Goal: Transaction & Acquisition: Purchase product/service

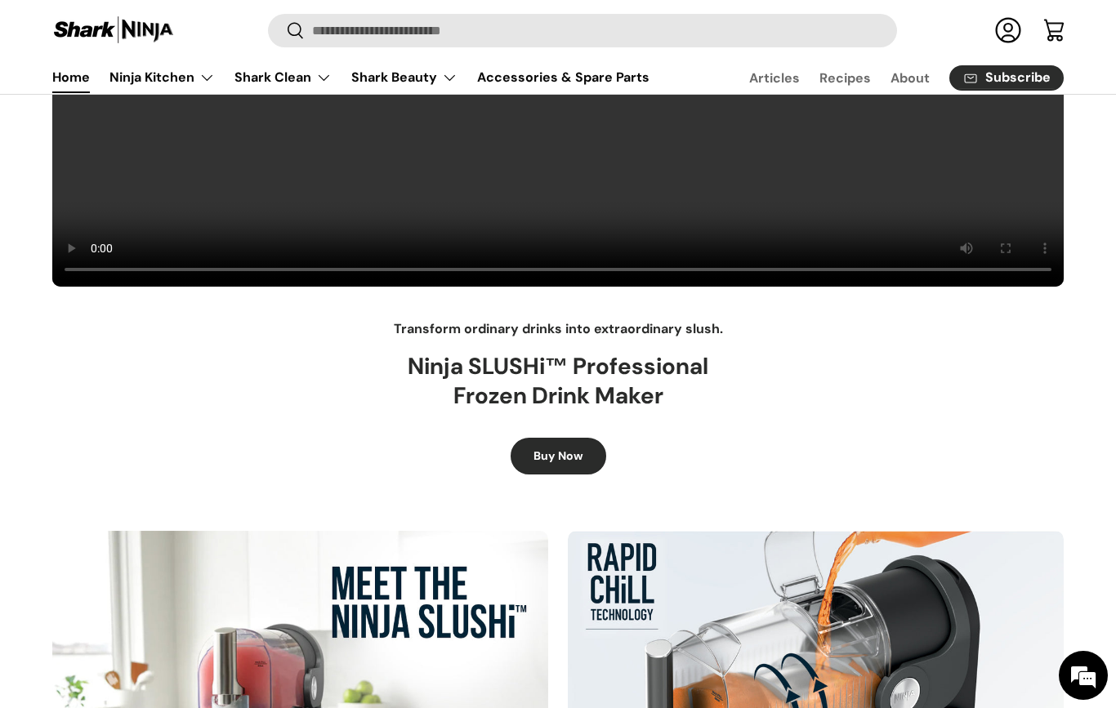
scroll to position [448, 0]
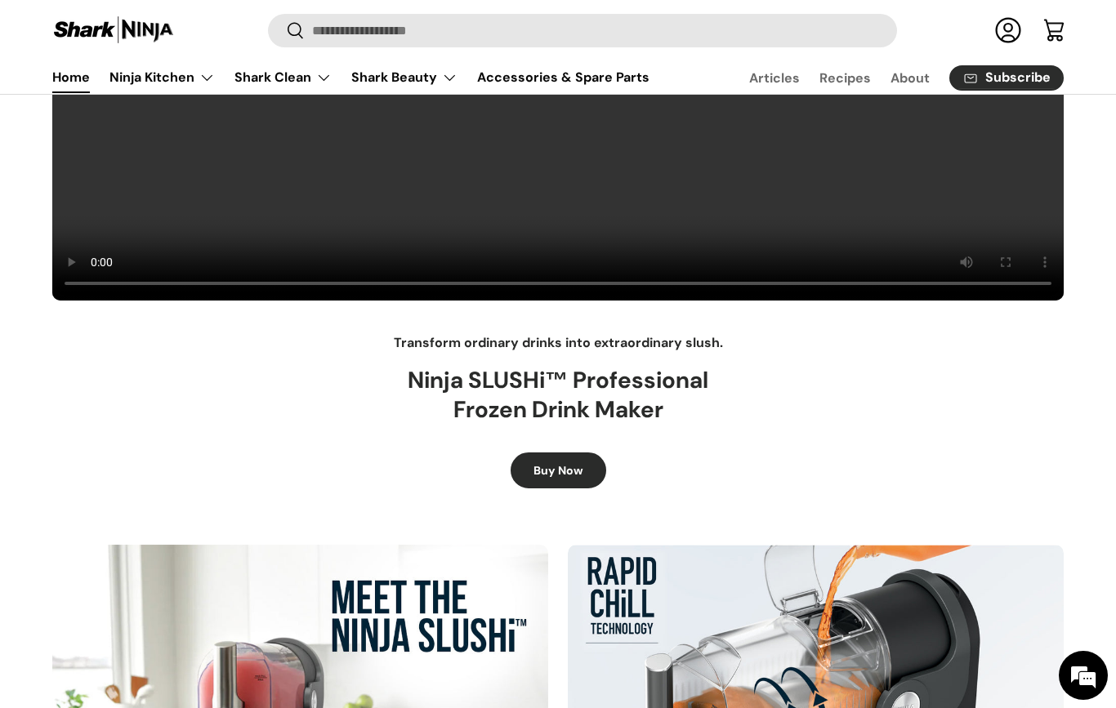
click at [554, 469] on link "Buy Now" at bounding box center [559, 471] width 96 height 37
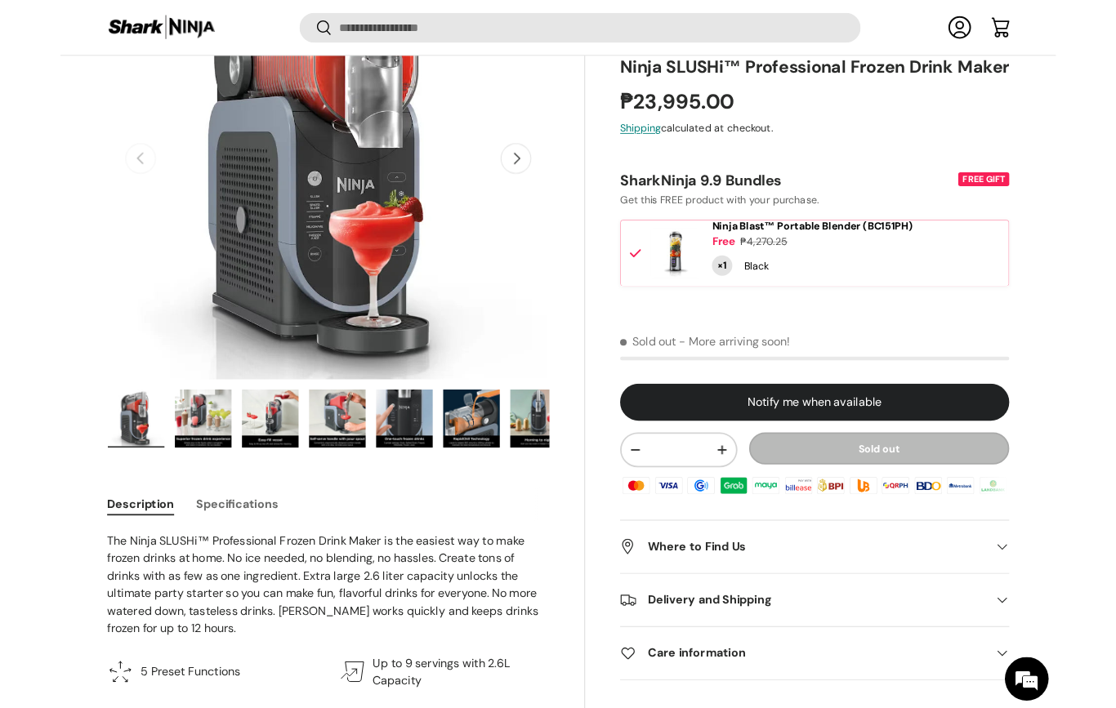
scroll to position [236, 0]
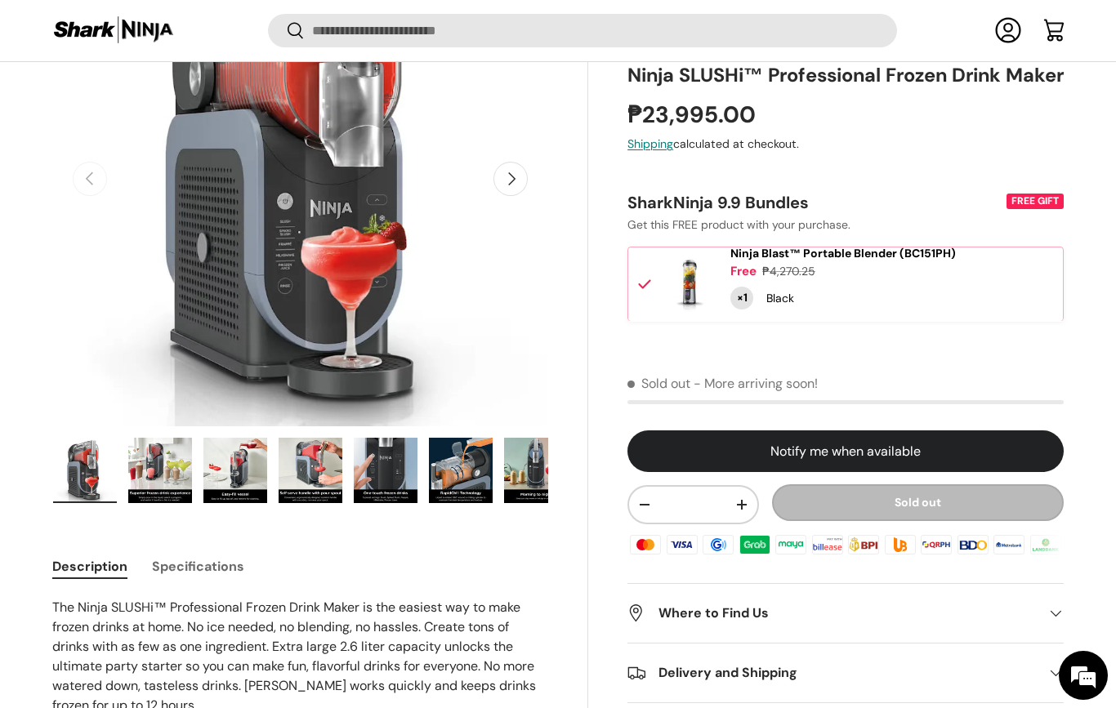
click at [461, 475] on img "Gallery Viewer" at bounding box center [461, 470] width 64 height 65
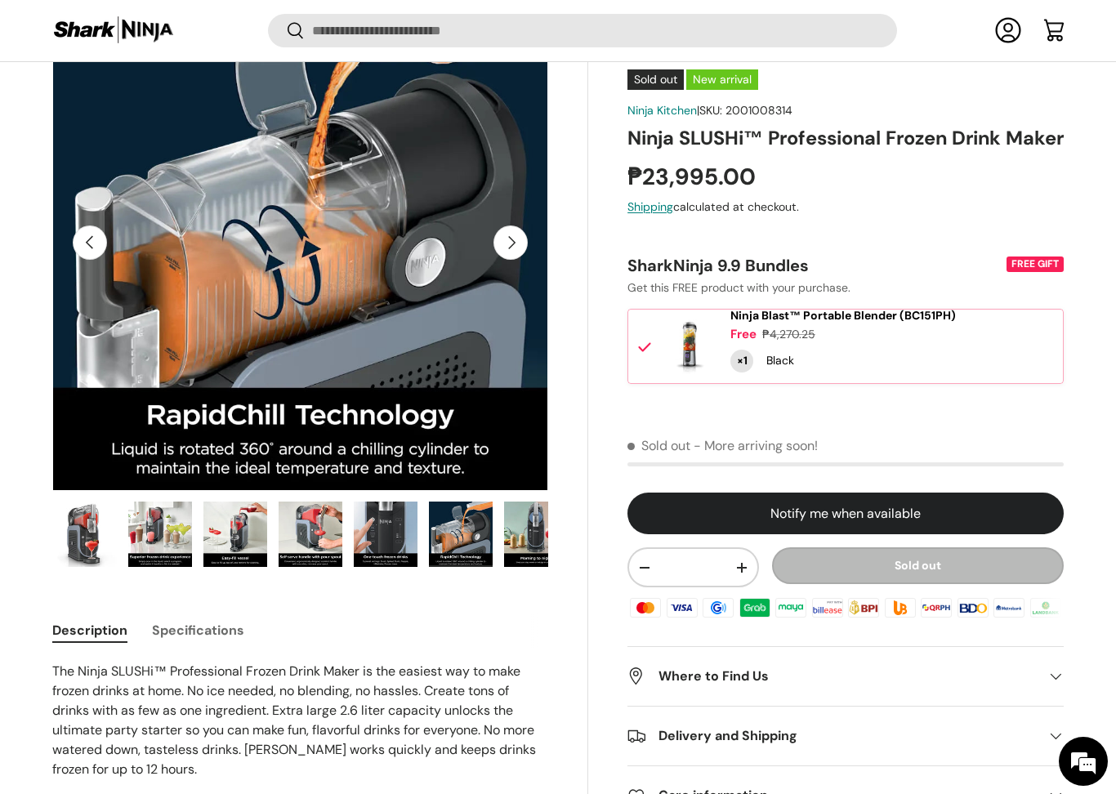
scroll to position [182, 0]
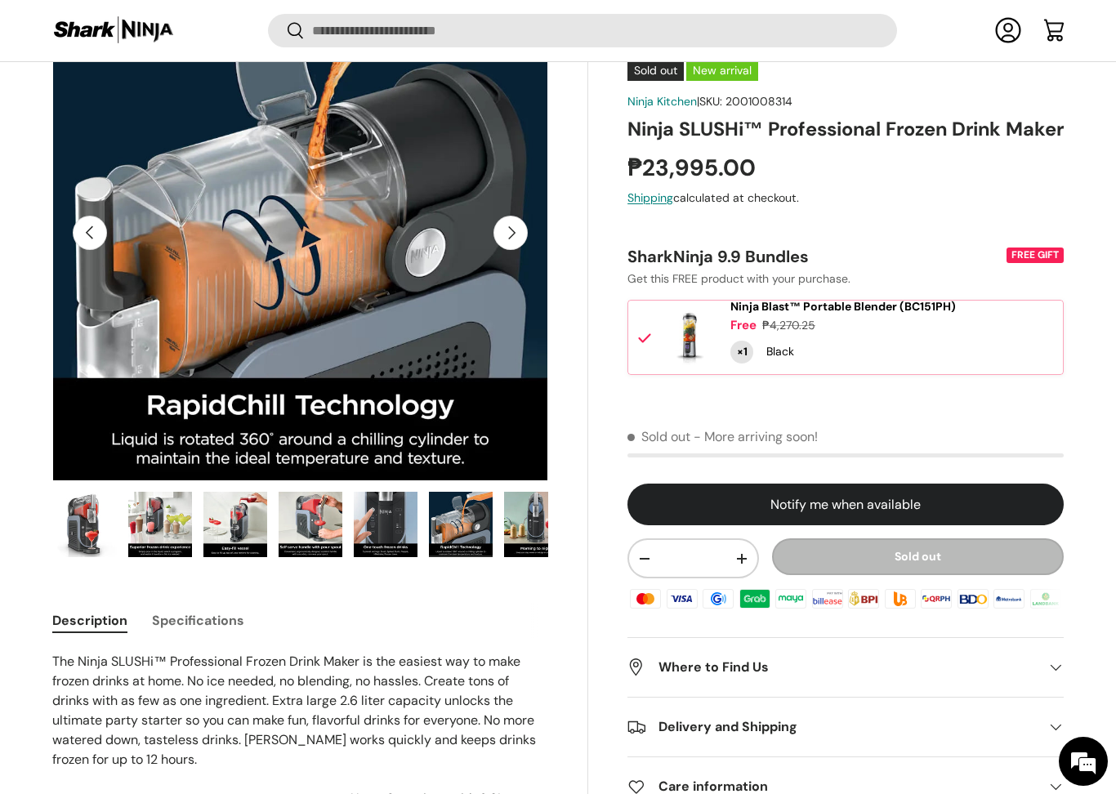
click at [521, 520] on img "Gallery Viewer" at bounding box center [536, 524] width 64 height 65
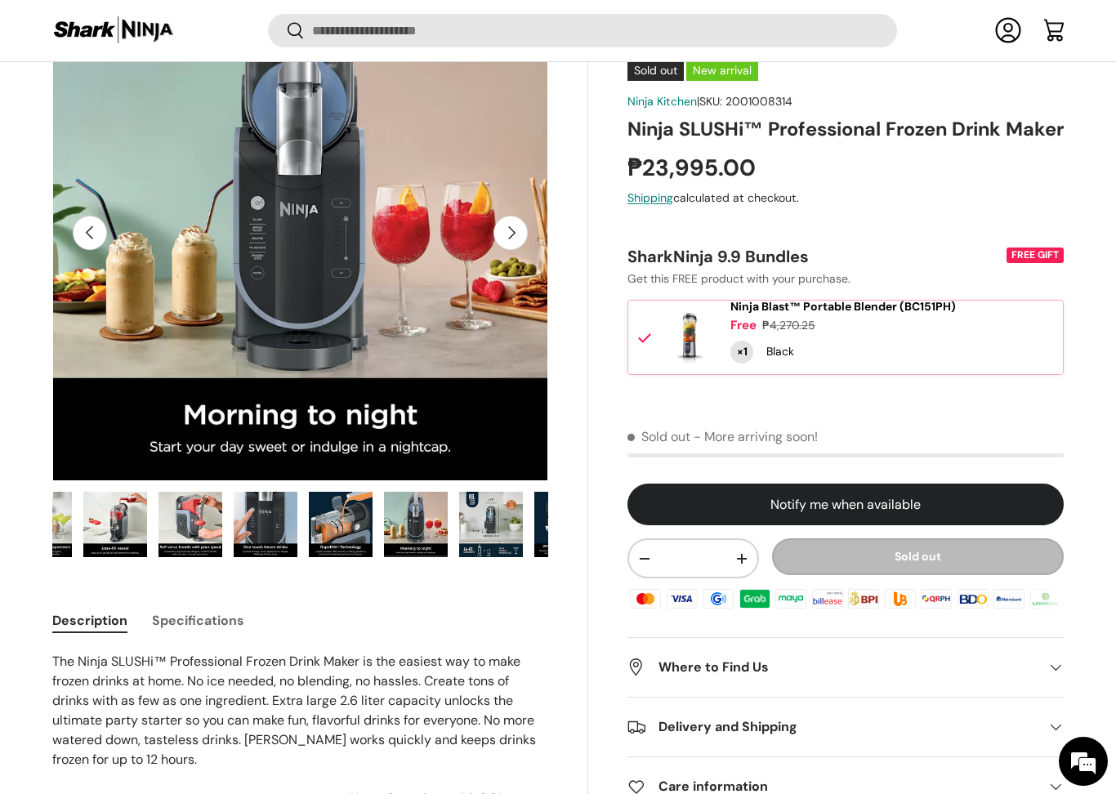
scroll to position [0, 171]
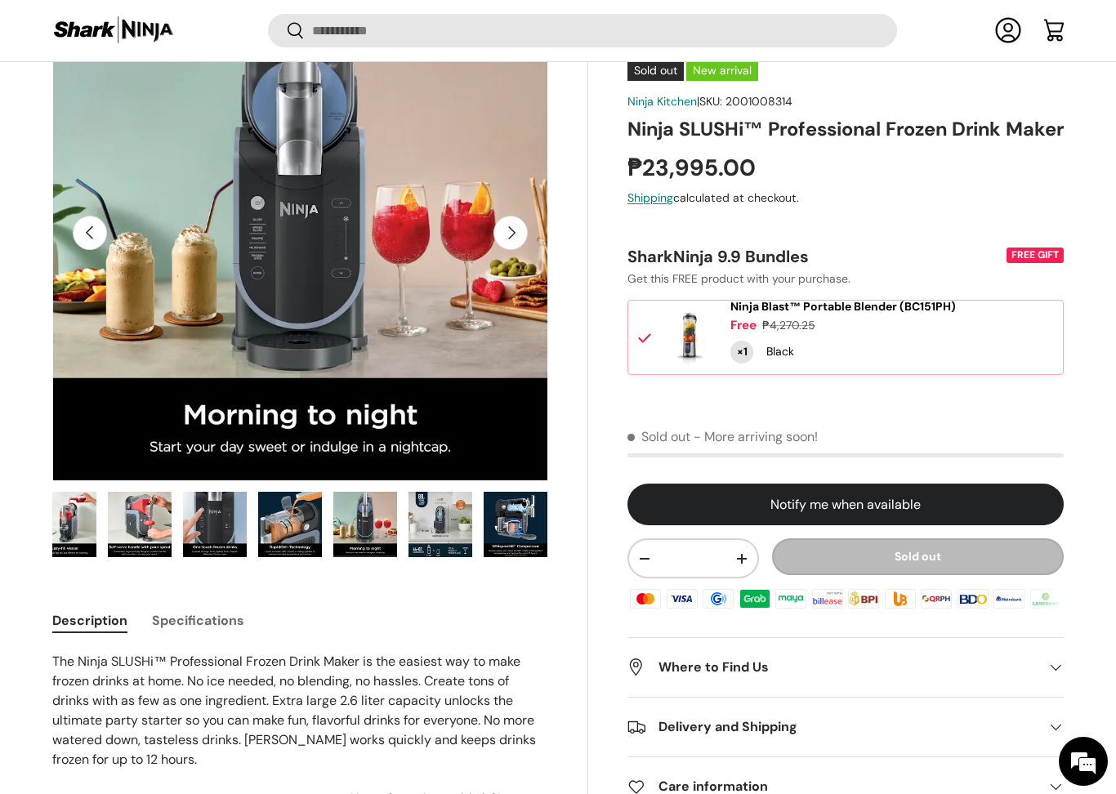
click at [465, 533] on img "Gallery Viewer" at bounding box center [440, 524] width 64 height 65
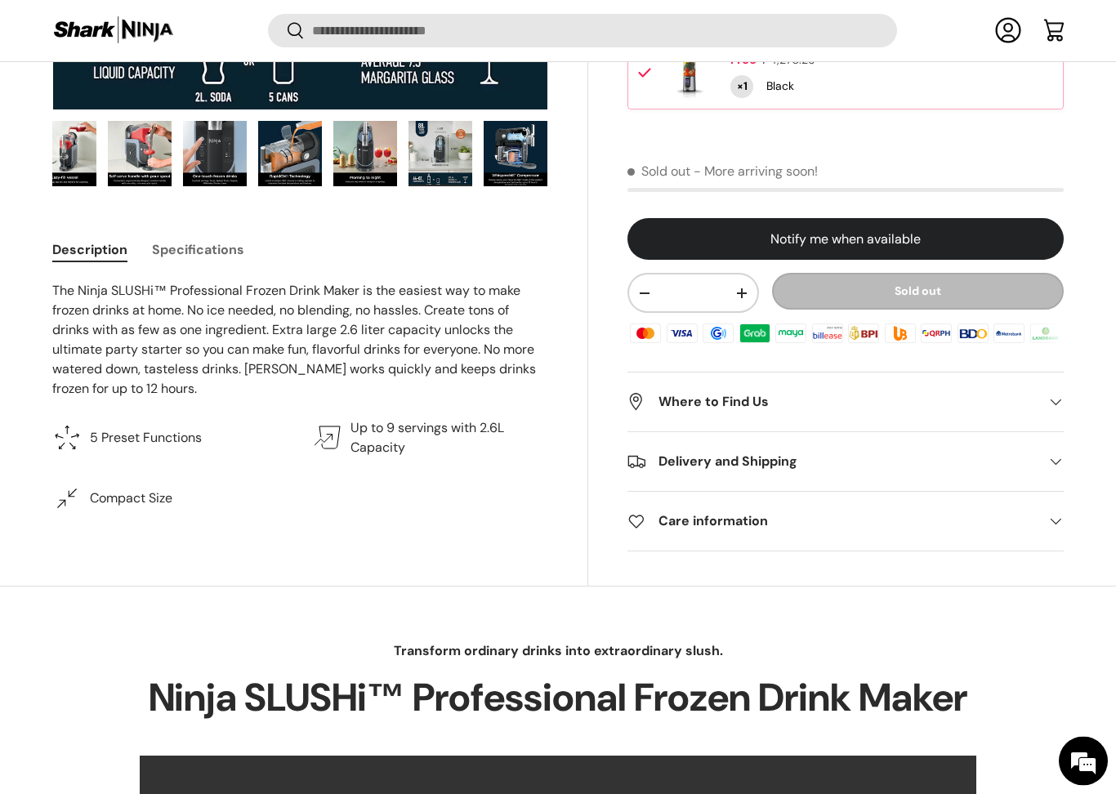
scroll to position [553, 0]
click at [1055, 395] on span at bounding box center [1055, 403] width 16 height 16
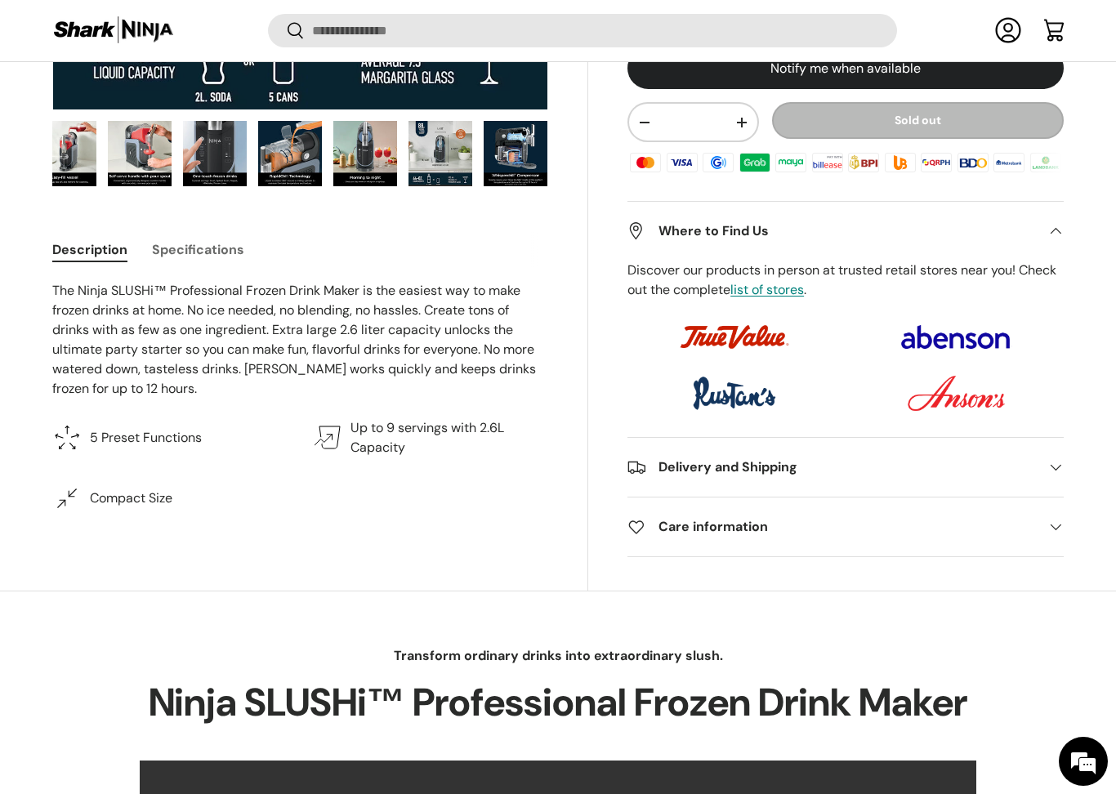
click at [1060, 475] on span at bounding box center [1055, 467] width 16 height 16
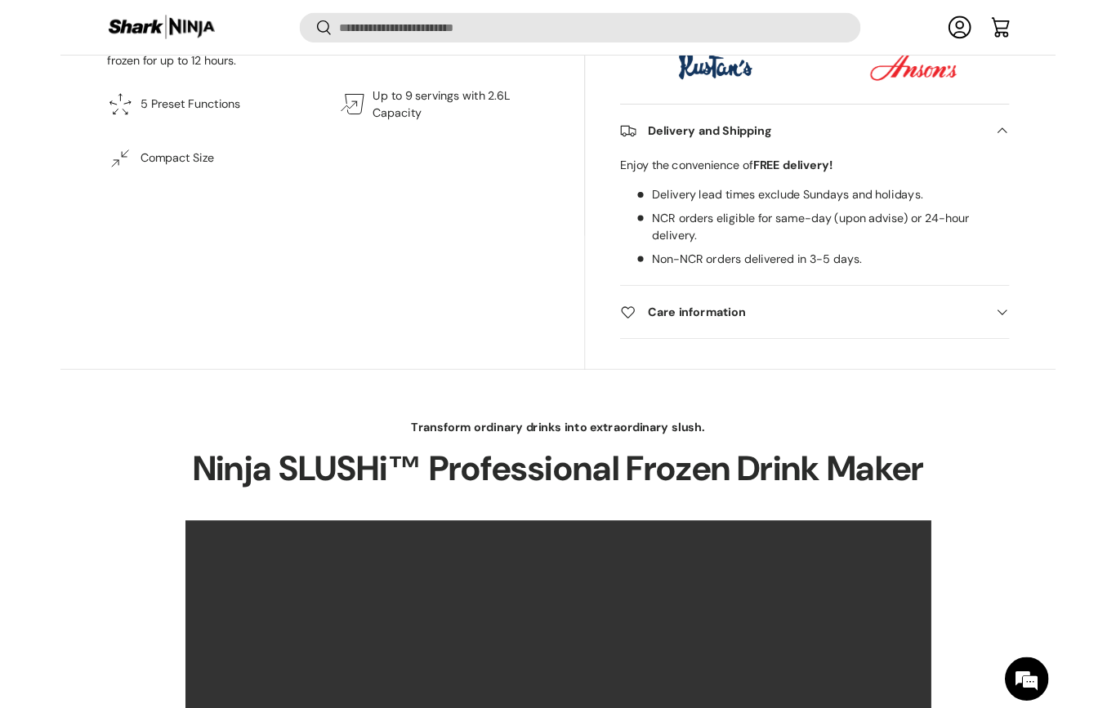
scroll to position [858, 0]
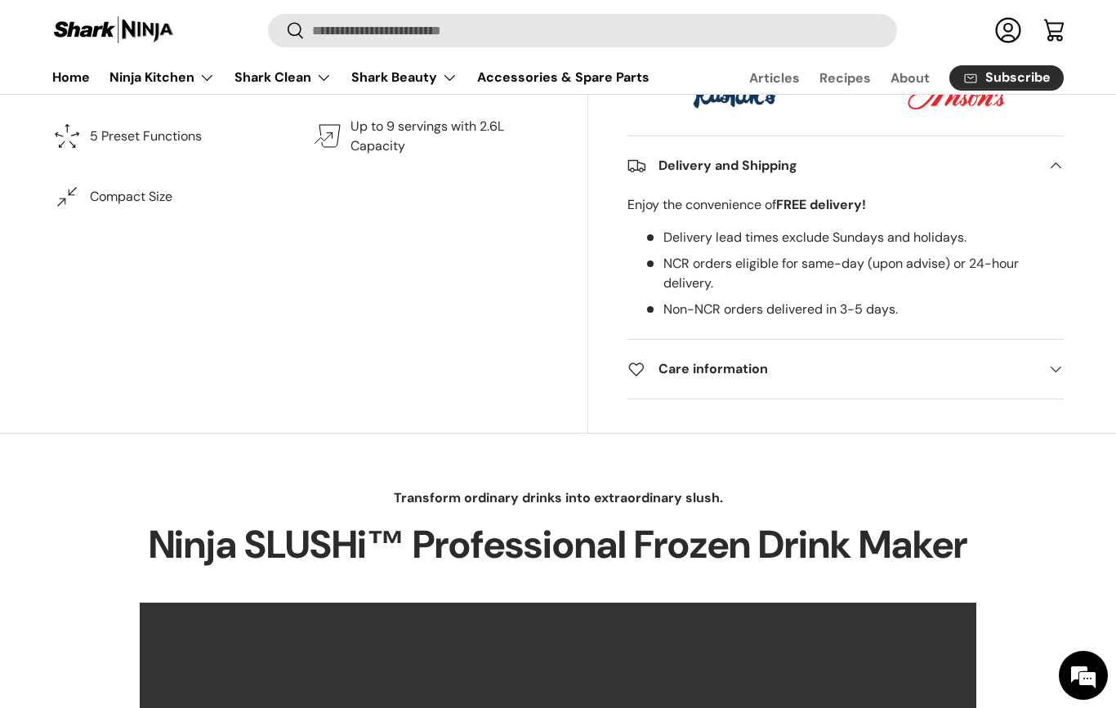
click at [1053, 377] on span at bounding box center [1055, 369] width 16 height 16
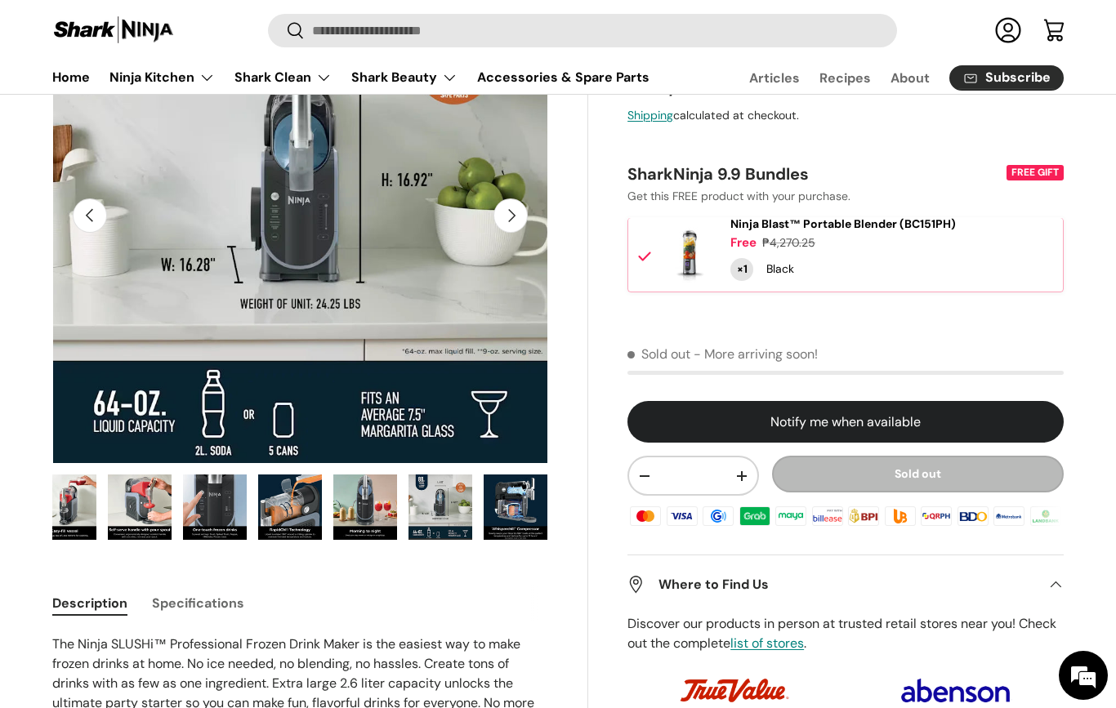
scroll to position [181, 0]
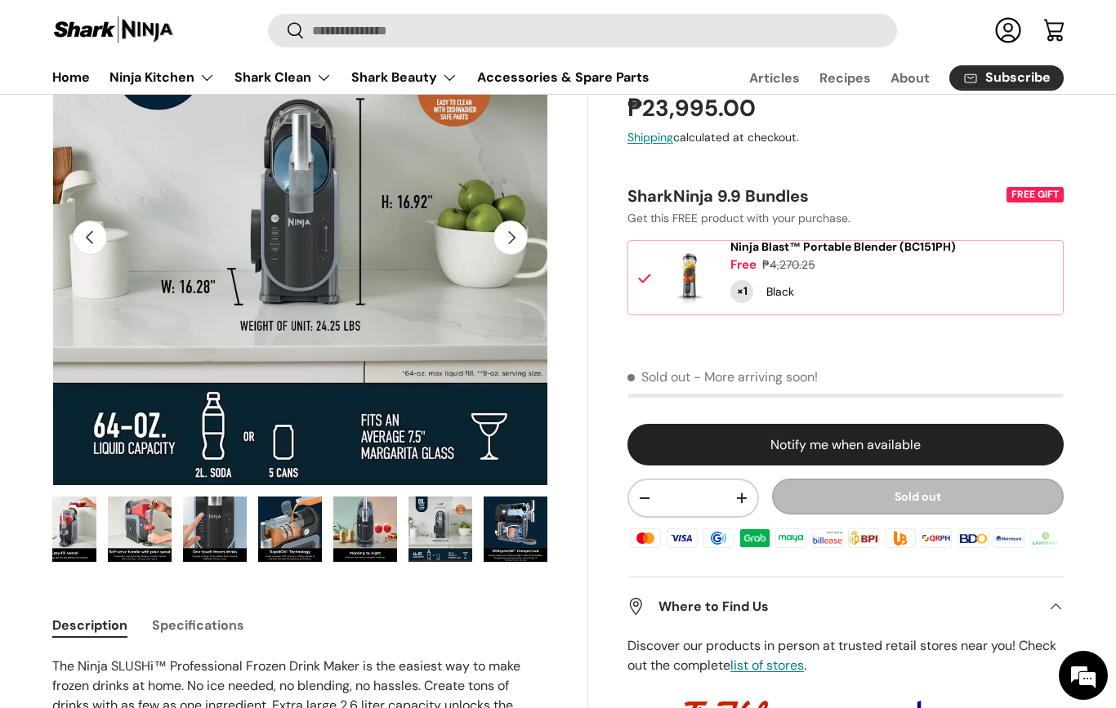
click at [1024, 471] on div at bounding box center [845, 451] width 436 height 55
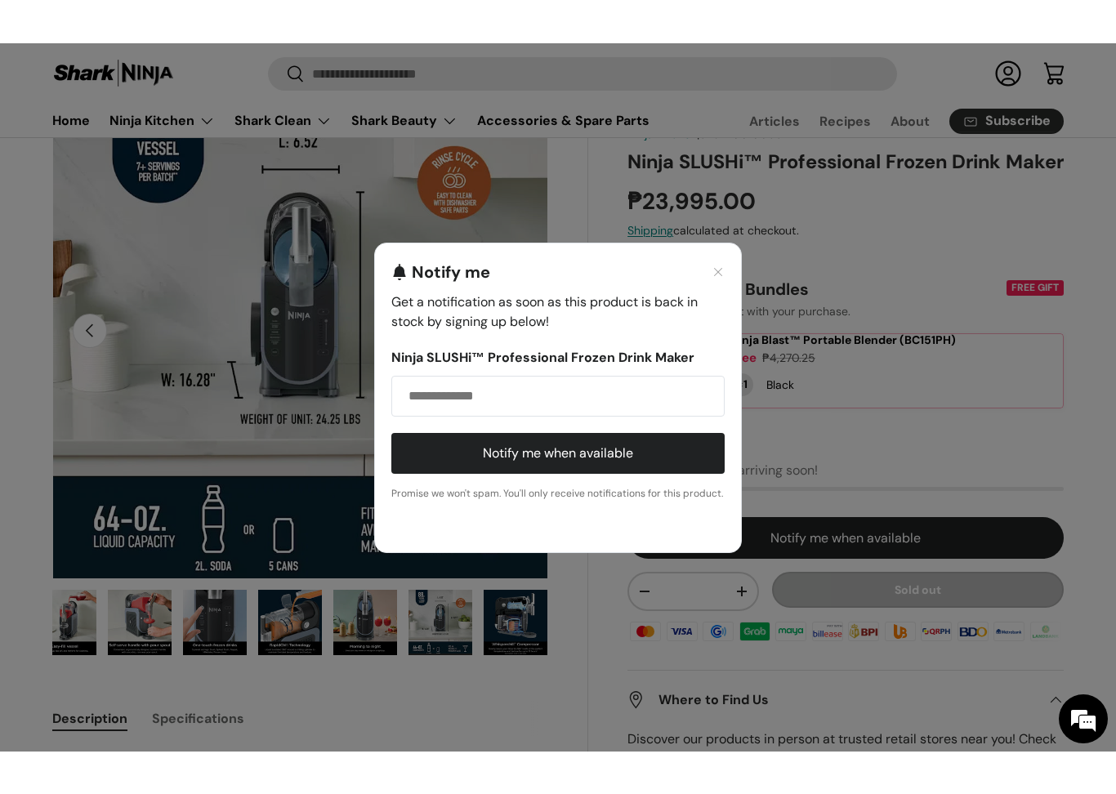
scroll to position [132, 0]
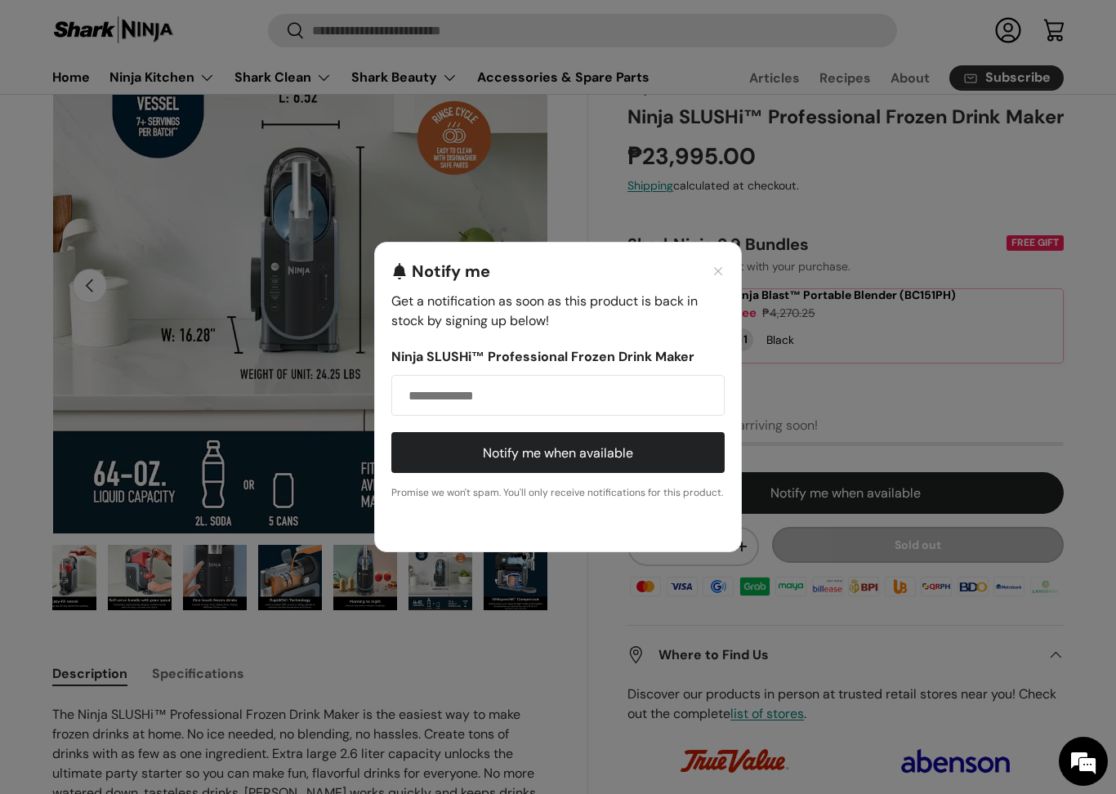
click at [667, 395] on input "Email address" at bounding box center [557, 395] width 333 height 41
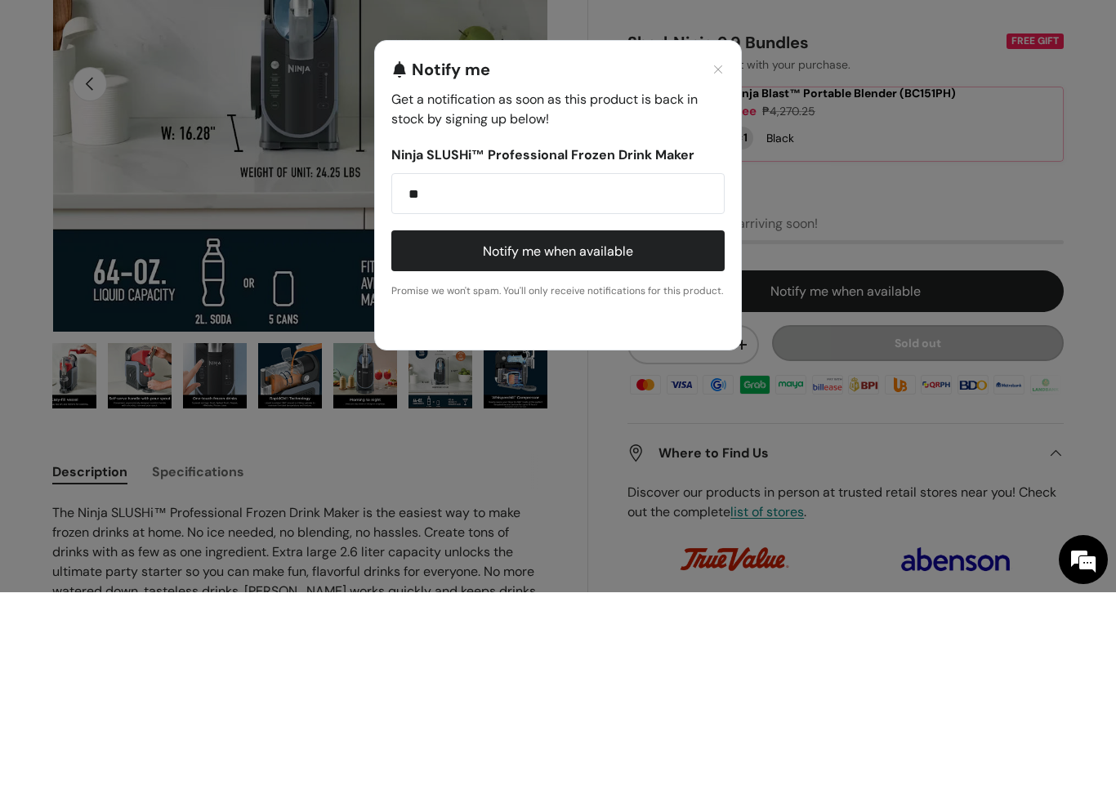
type input "*"
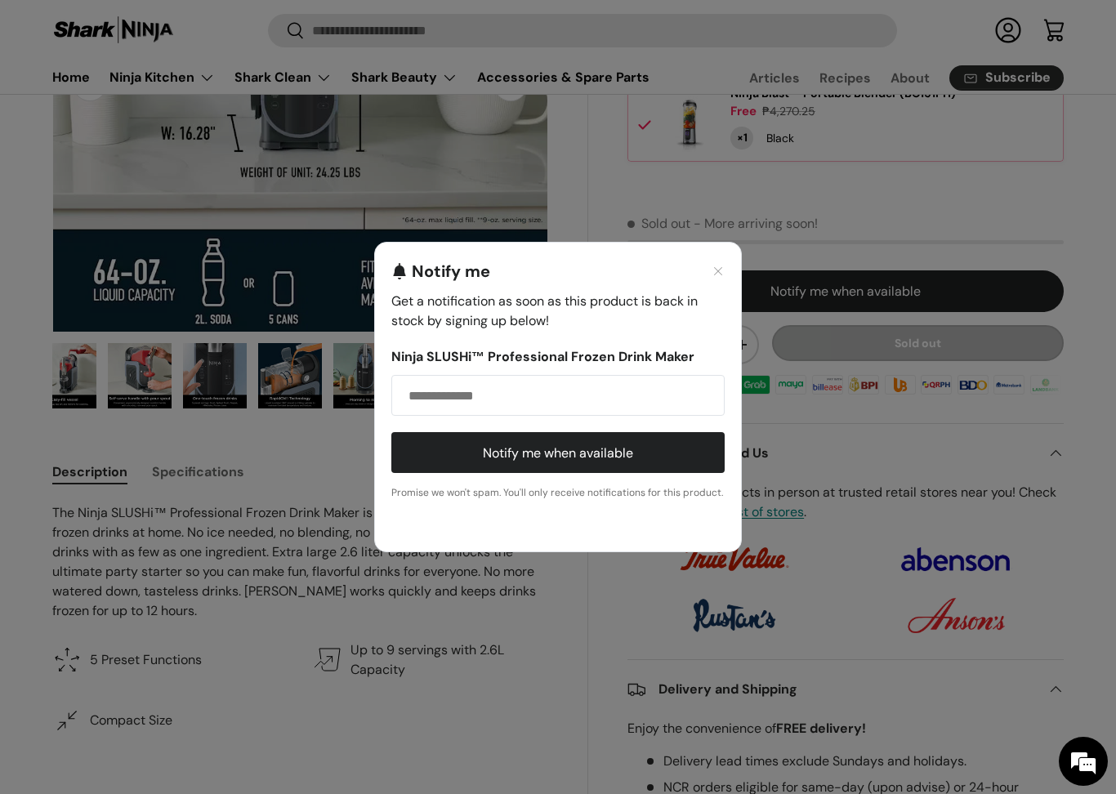
click at [1047, 707] on div "Notify me Get a notification as soon as this product is back in stock by signin…" at bounding box center [558, 397] width 1116 height 794
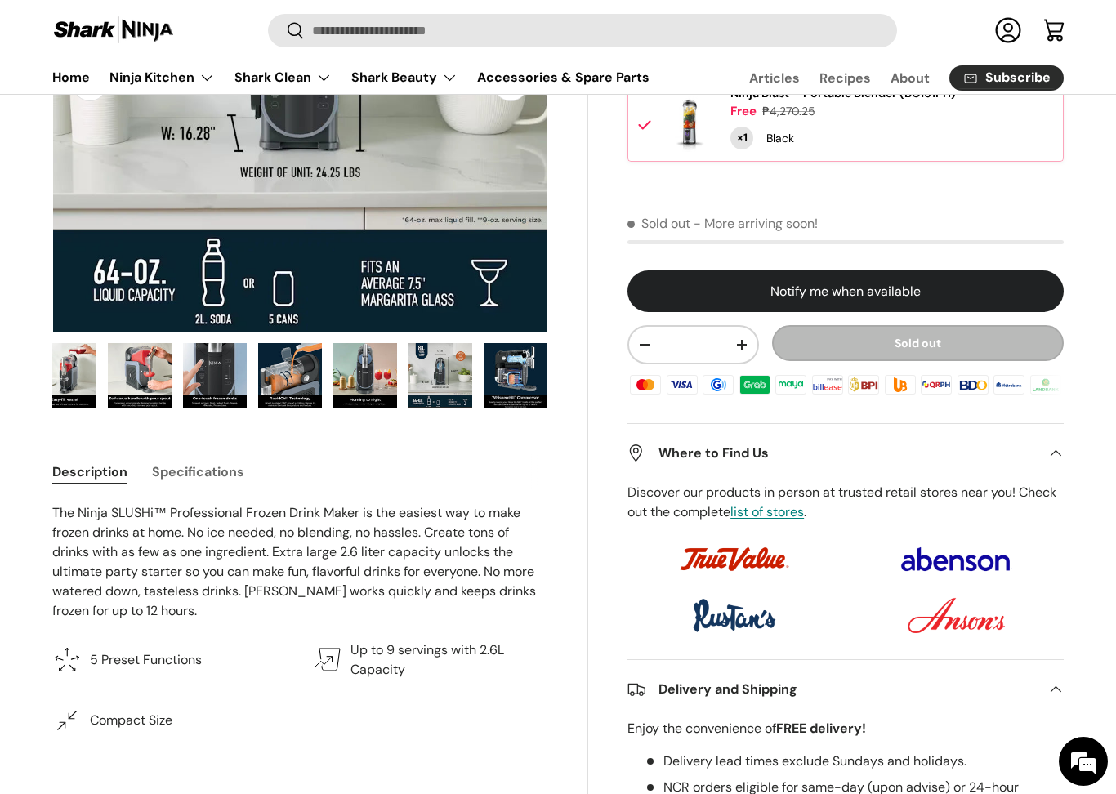
click at [1038, 707] on summary "Delivery and Shipping" at bounding box center [845, 689] width 436 height 59
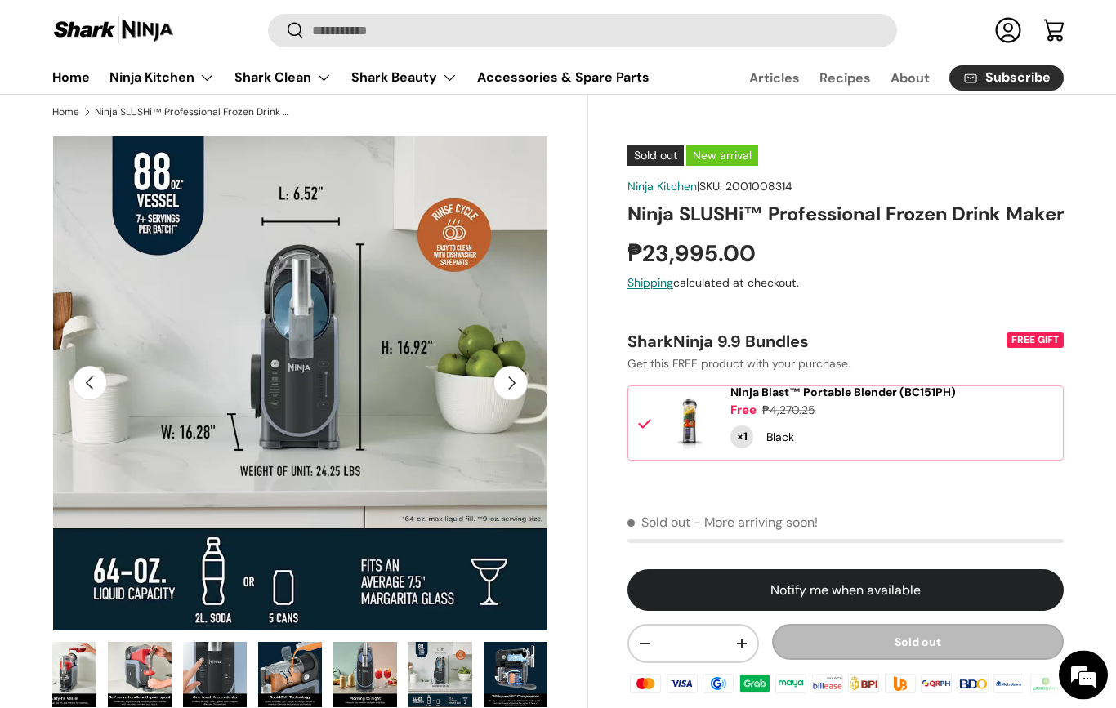
scroll to position [0, 0]
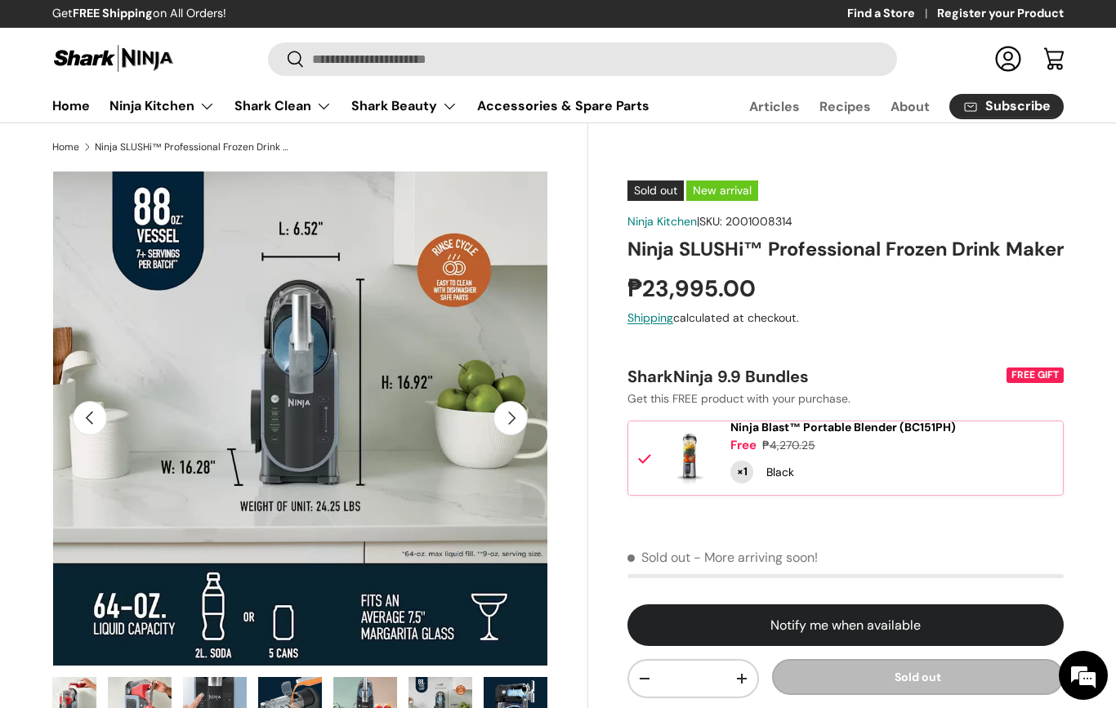
click at [37, 2] on div "Get FREE Shipping on All Orders! Find a Store Register your Product" at bounding box center [558, 14] width 1116 height 28
